Goal: Navigation & Orientation: Find specific page/section

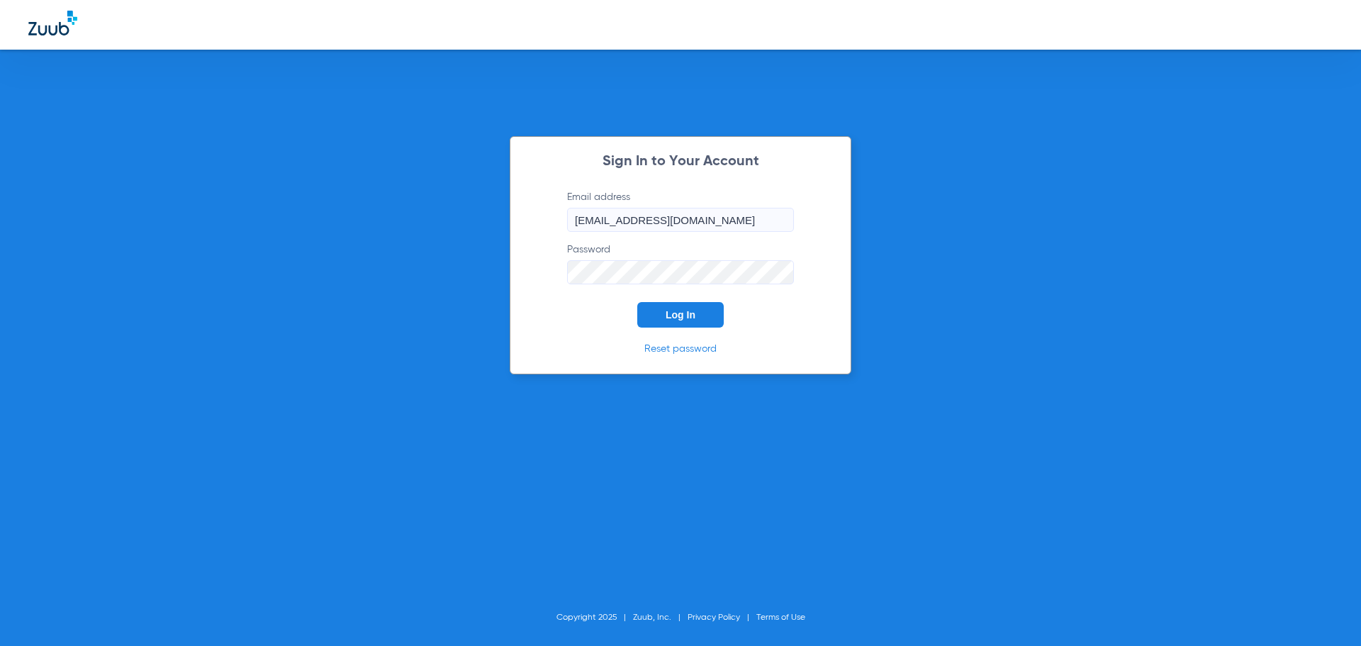
click at [676, 316] on span "Log In" at bounding box center [681, 314] width 30 height 11
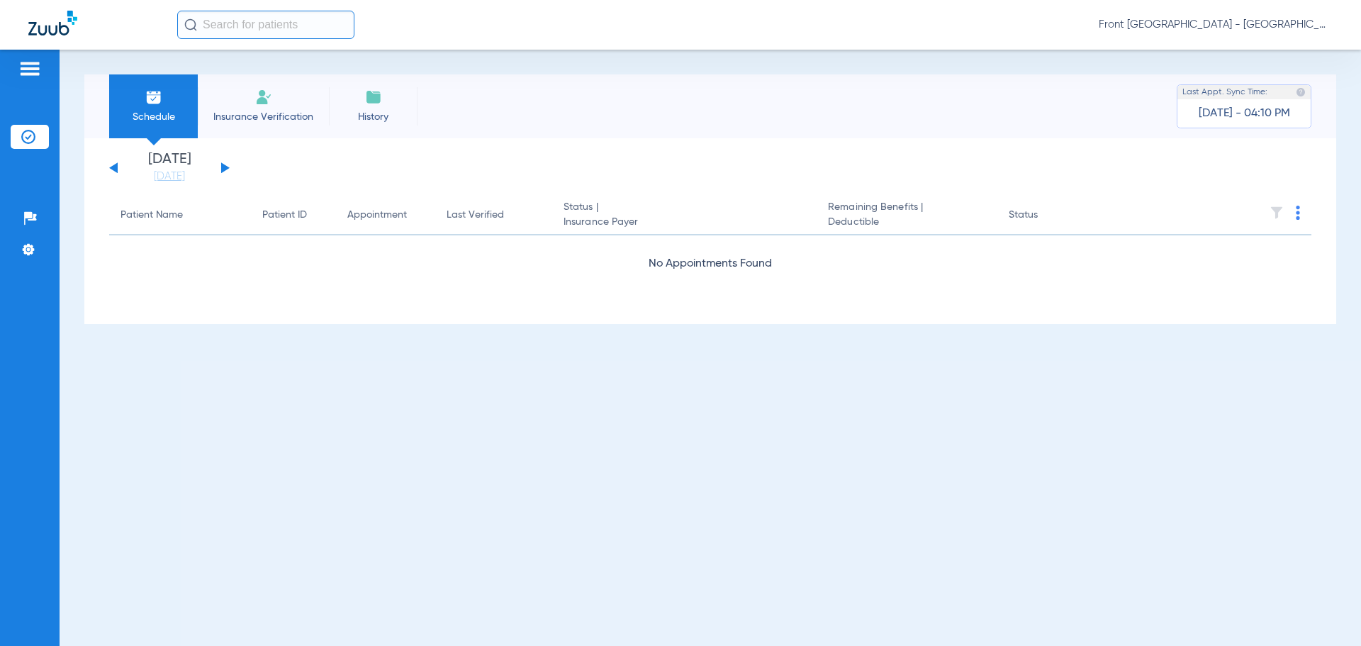
click at [760, 28] on div "Front [GEOGRAPHIC_DATA] - [GEOGRAPHIC_DATA] | My Community Dental Centers" at bounding box center [755, 25] width 1156 height 28
click at [133, 35] on div at bounding box center [102, 25] width 149 height 29
click at [649, 30] on div "Front [GEOGRAPHIC_DATA] - [GEOGRAPHIC_DATA] | My Community Dental Centers" at bounding box center [755, 25] width 1156 height 28
click at [572, 29] on div "Front [GEOGRAPHIC_DATA] - [GEOGRAPHIC_DATA] | My Community Dental Centers" at bounding box center [755, 25] width 1156 height 28
click at [542, 28] on div "Front [GEOGRAPHIC_DATA] - [GEOGRAPHIC_DATA] | My Community Dental Centers" at bounding box center [755, 25] width 1156 height 28
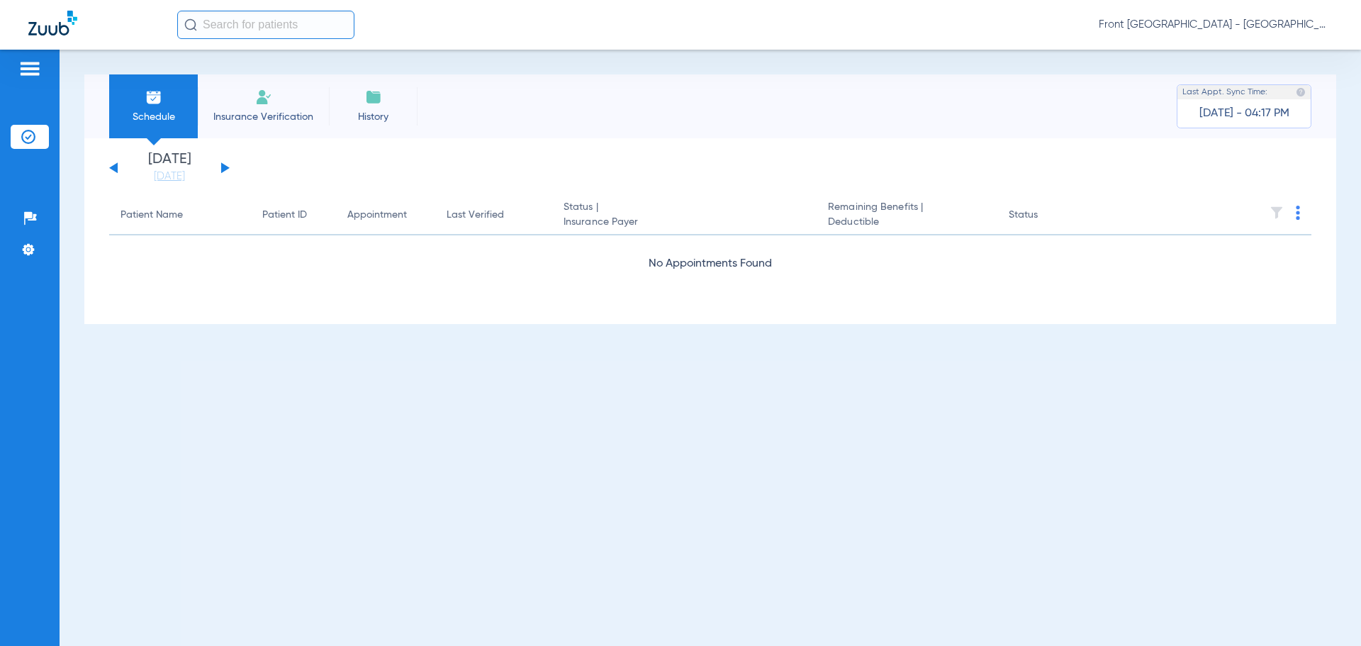
click at [116, 29] on div at bounding box center [102, 25] width 149 height 29
click at [6, 444] on div "Patients Insurance Verification Setup Help Center Settings" at bounding box center [30, 373] width 60 height 646
click at [128, 21] on div at bounding box center [102, 25] width 149 height 29
